Goal: Communication & Community: Share content

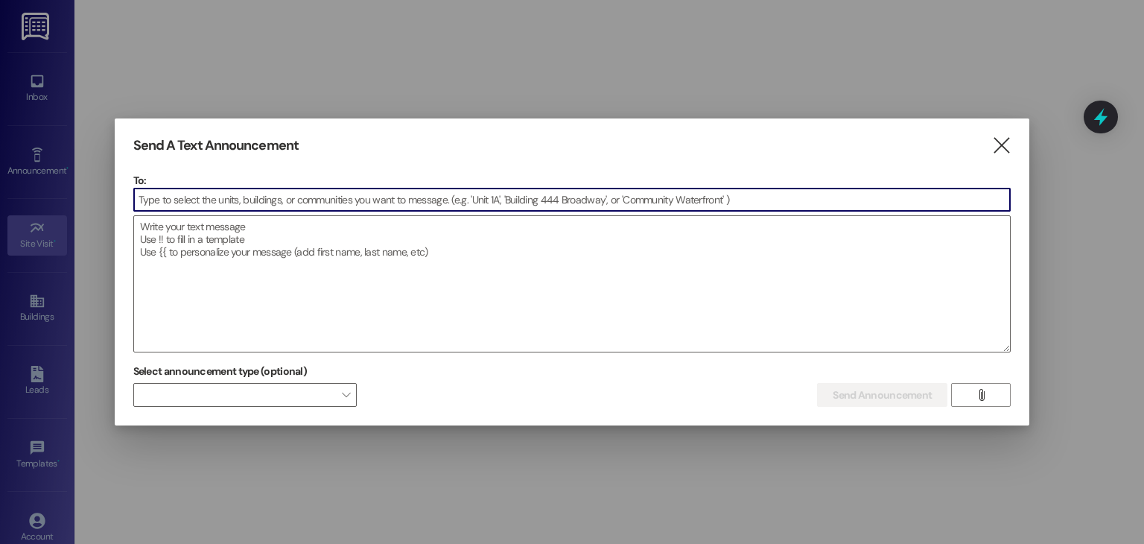
click at [228, 195] on input at bounding box center [572, 199] width 877 height 22
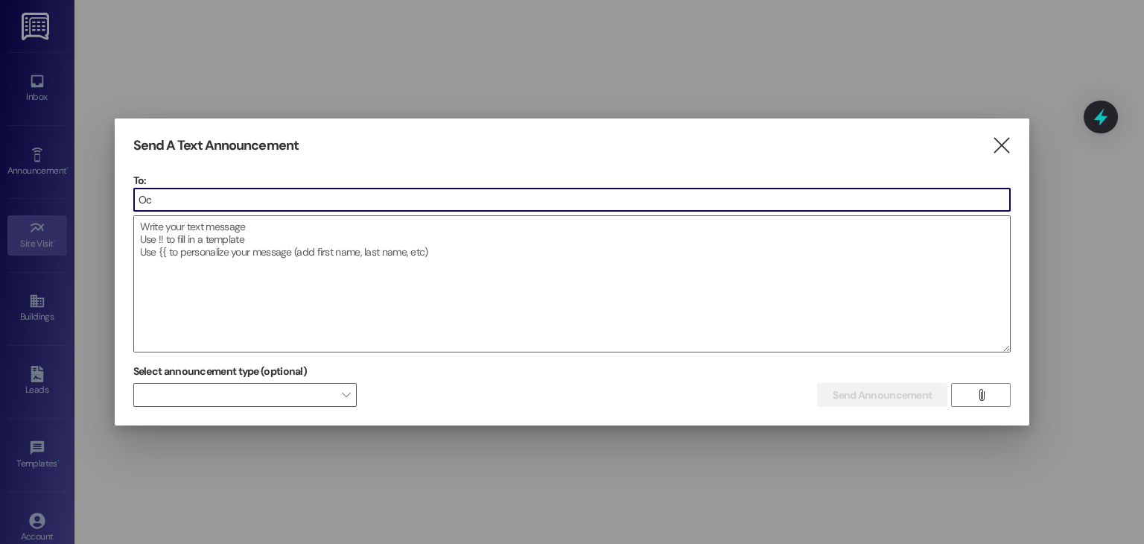
type input "O"
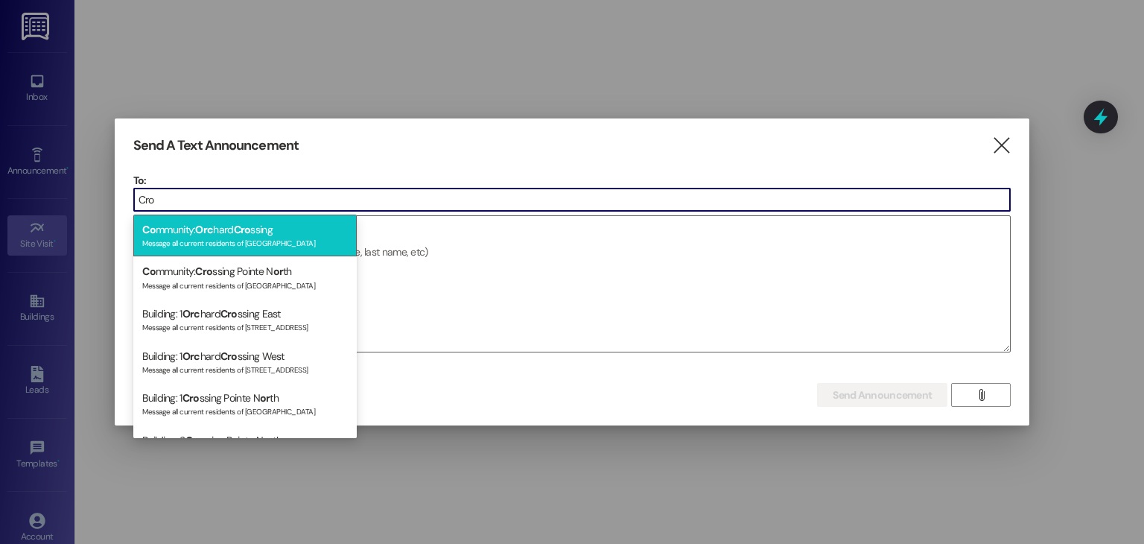
type input "Cro"
click at [253, 241] on div "Message all current residents of [GEOGRAPHIC_DATA]" at bounding box center [245, 241] width 206 height 13
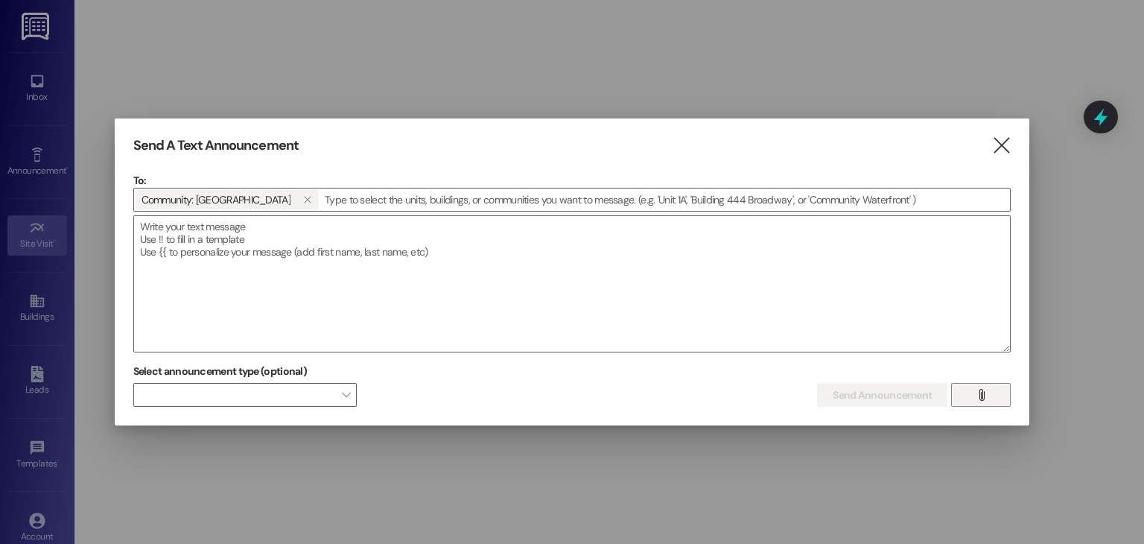
click at [969, 395] on button "" at bounding box center [981, 395] width 60 height 24
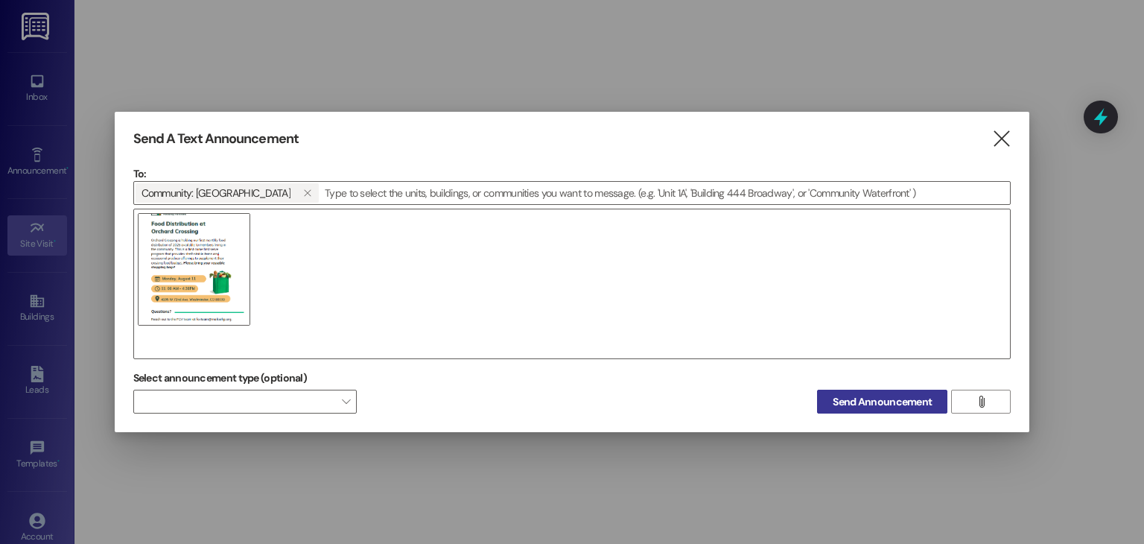
click at [905, 412] on button "Send Announcement" at bounding box center [882, 402] width 130 height 24
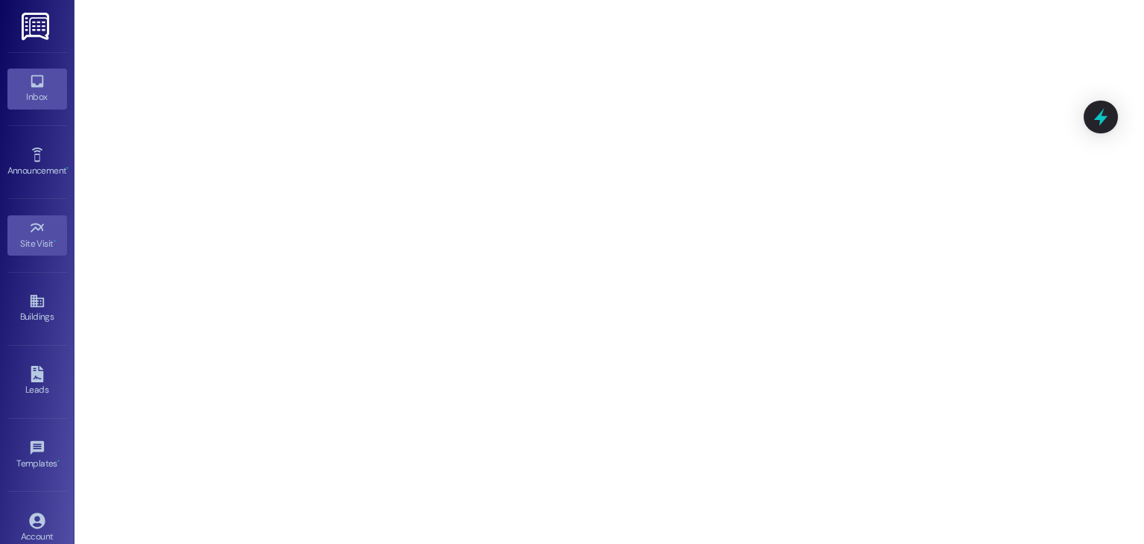
click at [36, 96] on div "Inbox" at bounding box center [37, 96] width 75 height 15
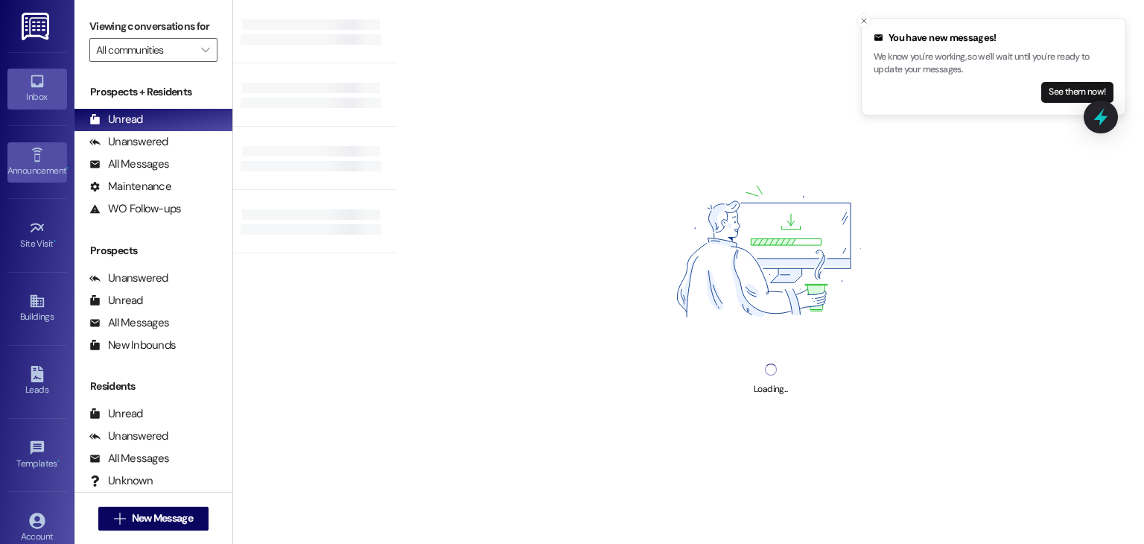
click at [42, 156] on icon at bounding box center [37, 155] width 16 height 16
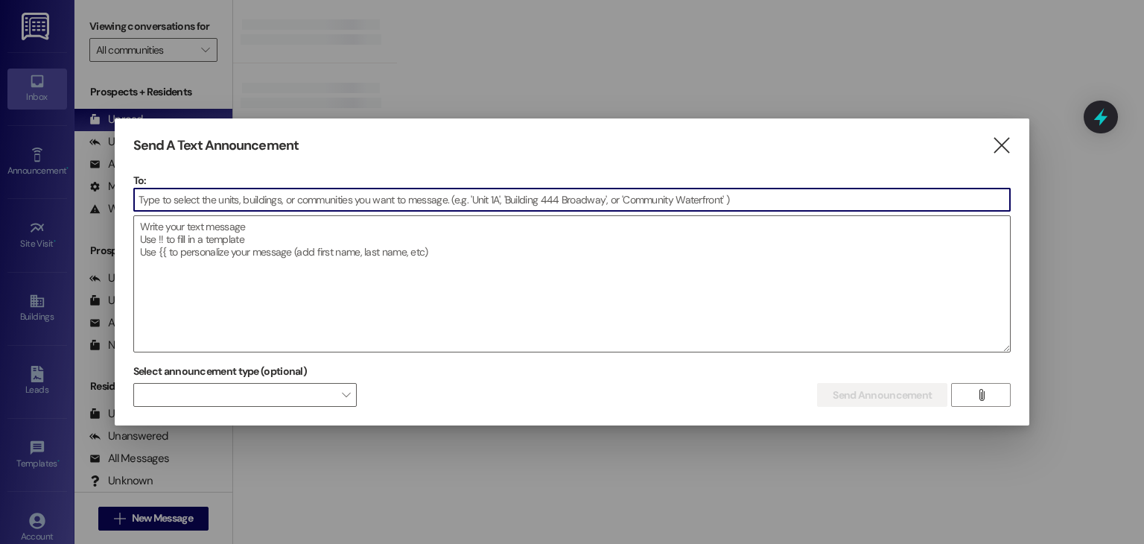
click at [189, 203] on input at bounding box center [572, 199] width 877 height 22
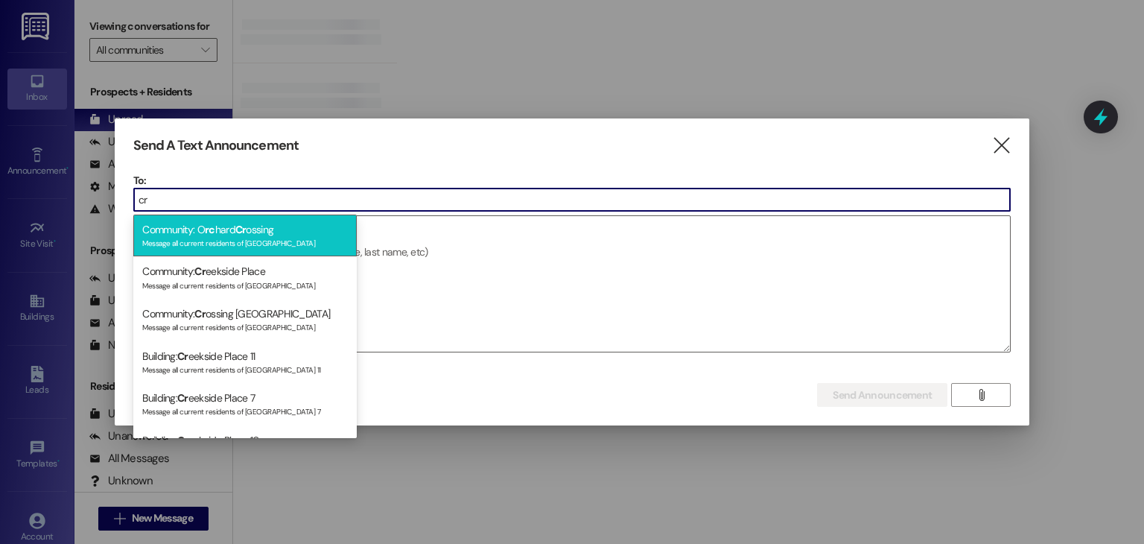
type input "cr"
click at [200, 237] on div "Message all current residents of [GEOGRAPHIC_DATA]" at bounding box center [245, 241] width 206 height 13
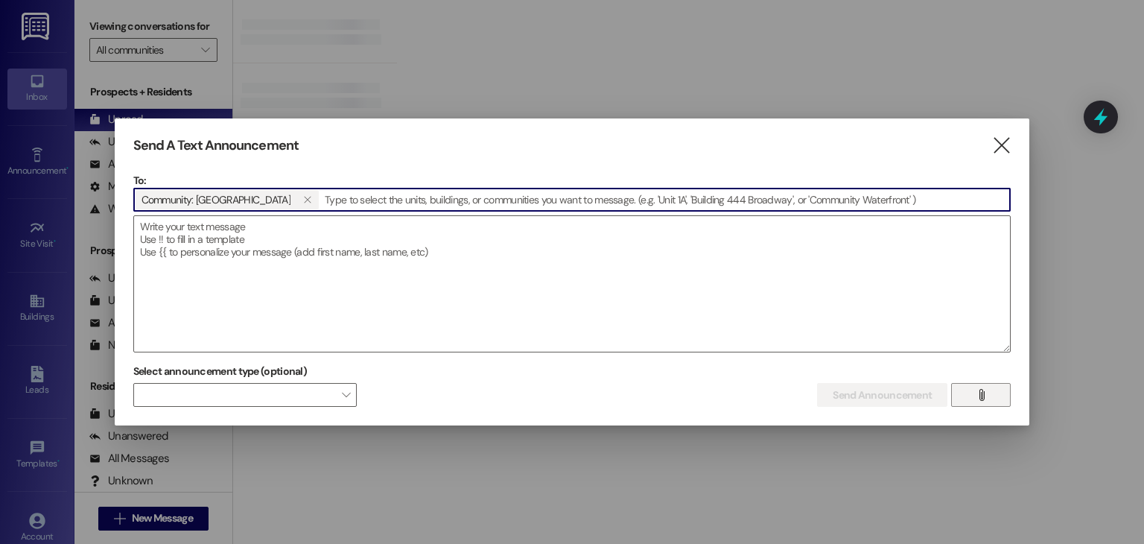
click at [978, 393] on icon "" at bounding box center [981, 395] width 11 height 12
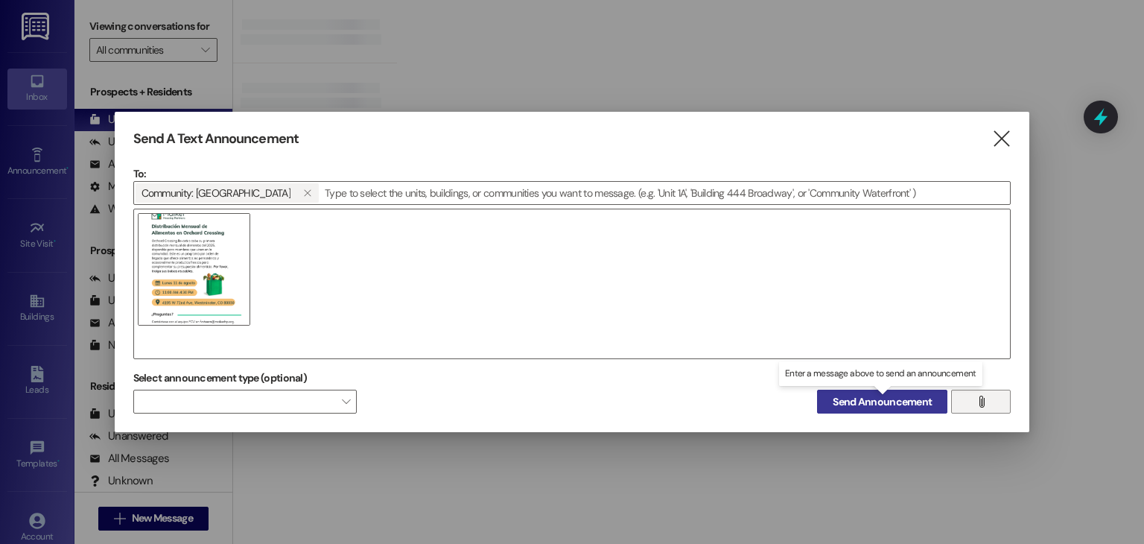
click at [864, 401] on span "Send Announcement" at bounding box center [882, 402] width 99 height 16
